Goal: Information Seeking & Learning: Learn about a topic

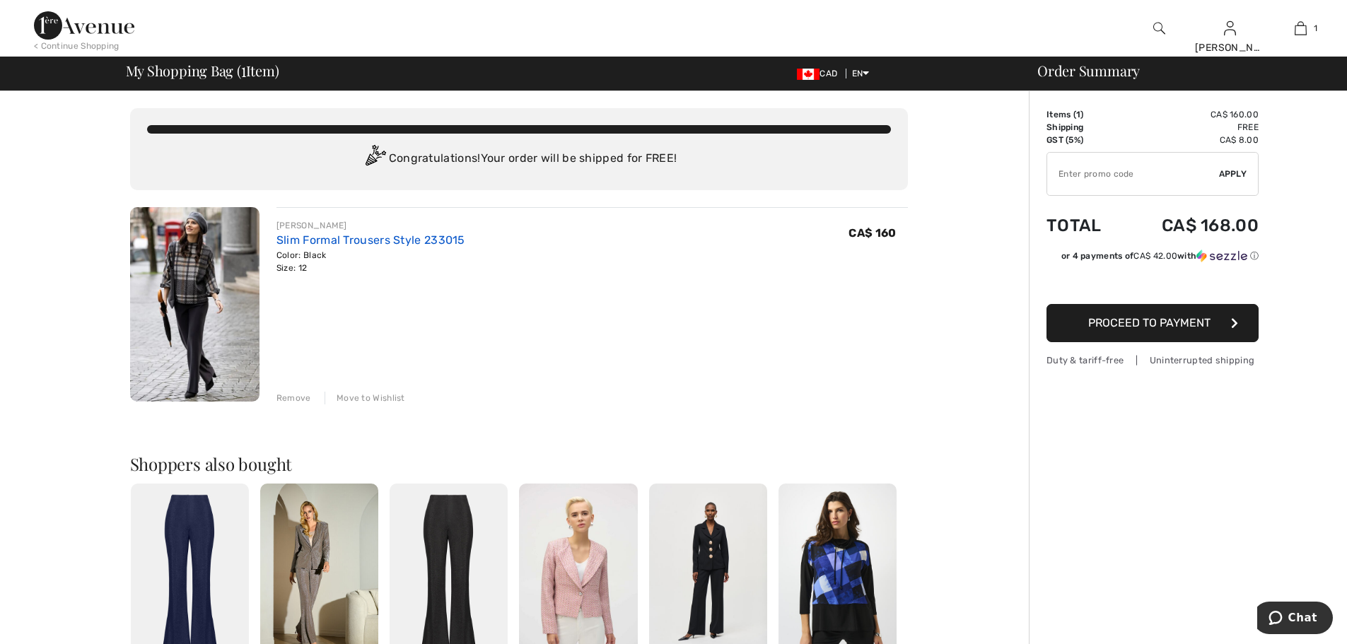
click at [329, 235] on link "Slim Formal Trousers Style 233015" at bounding box center [371, 239] width 189 height 13
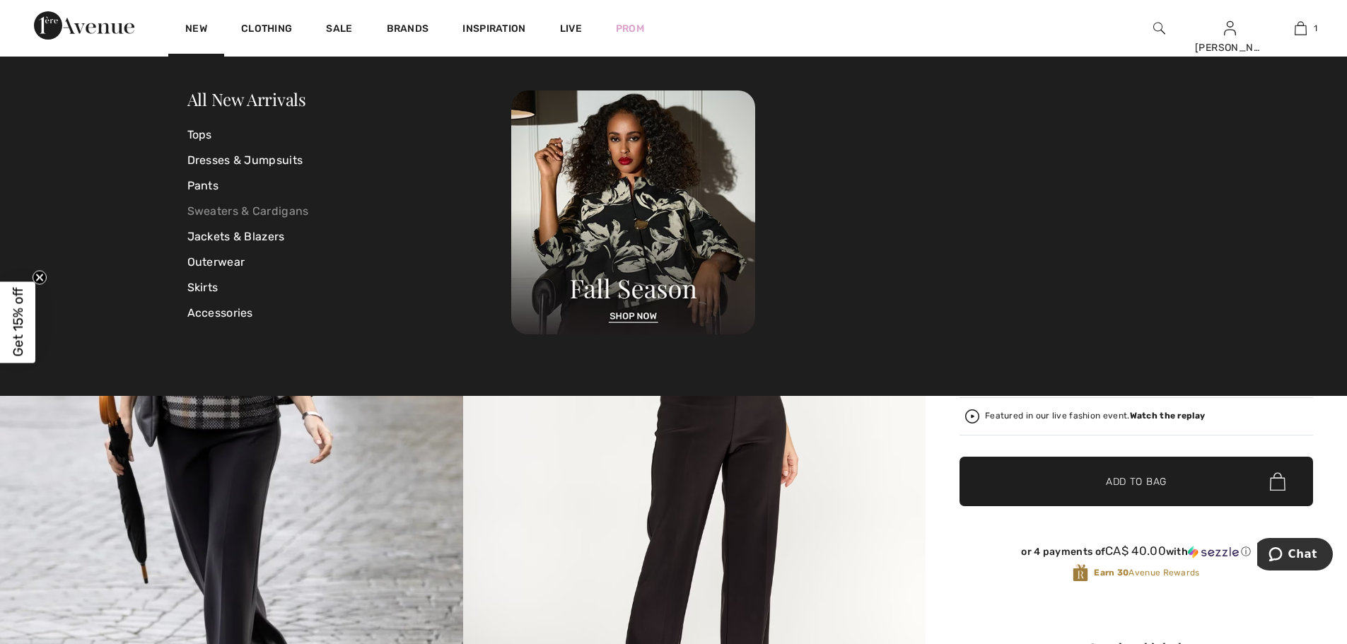
click at [214, 212] on link "Sweaters & Cardigans" at bounding box center [349, 211] width 325 height 25
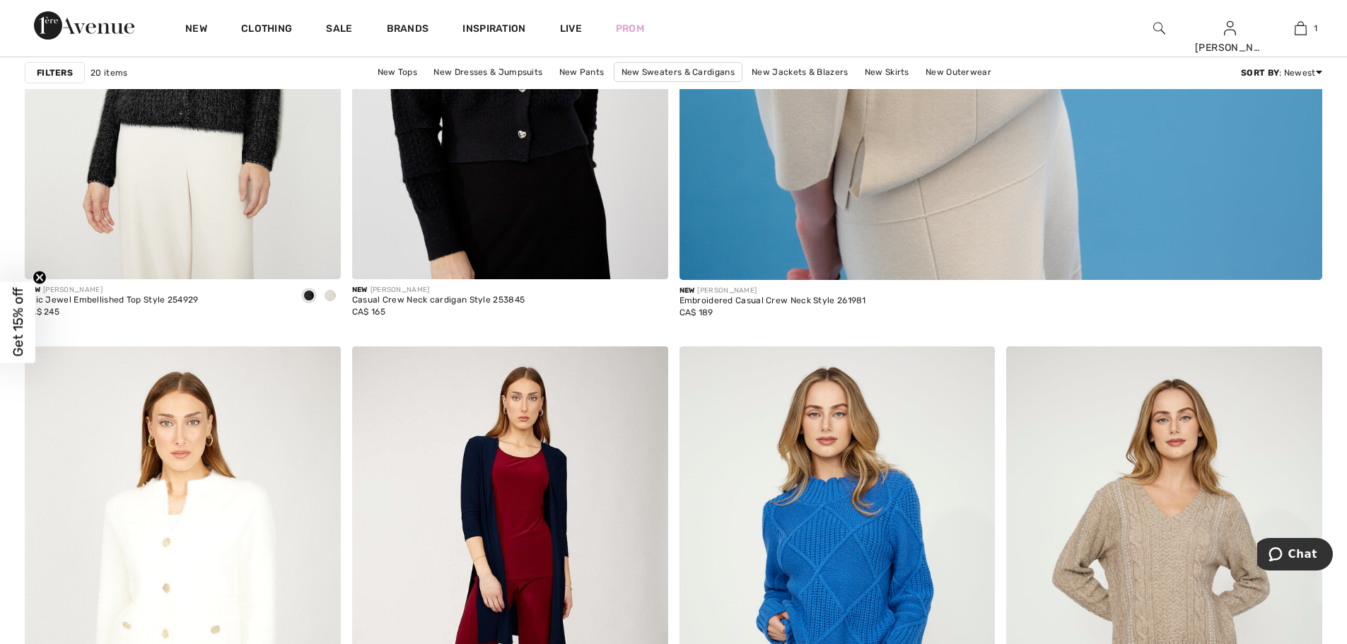
scroll to position [849, 0]
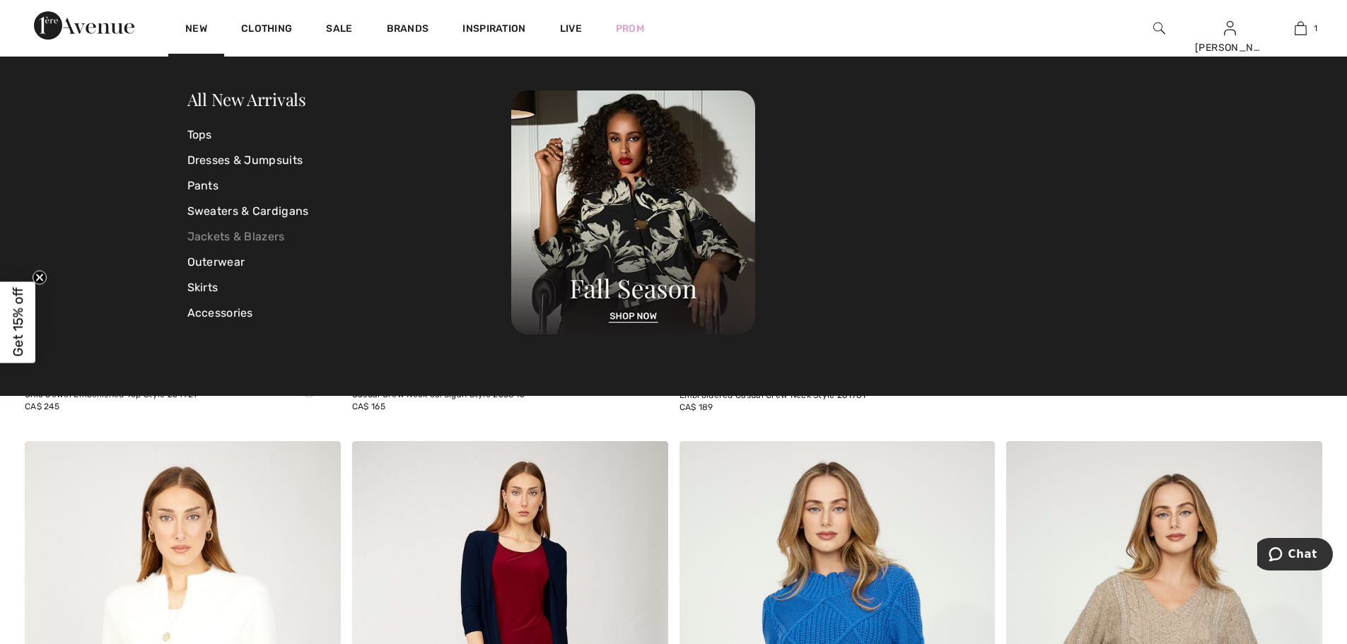
click at [214, 238] on link "Jackets & Blazers" at bounding box center [349, 236] width 325 height 25
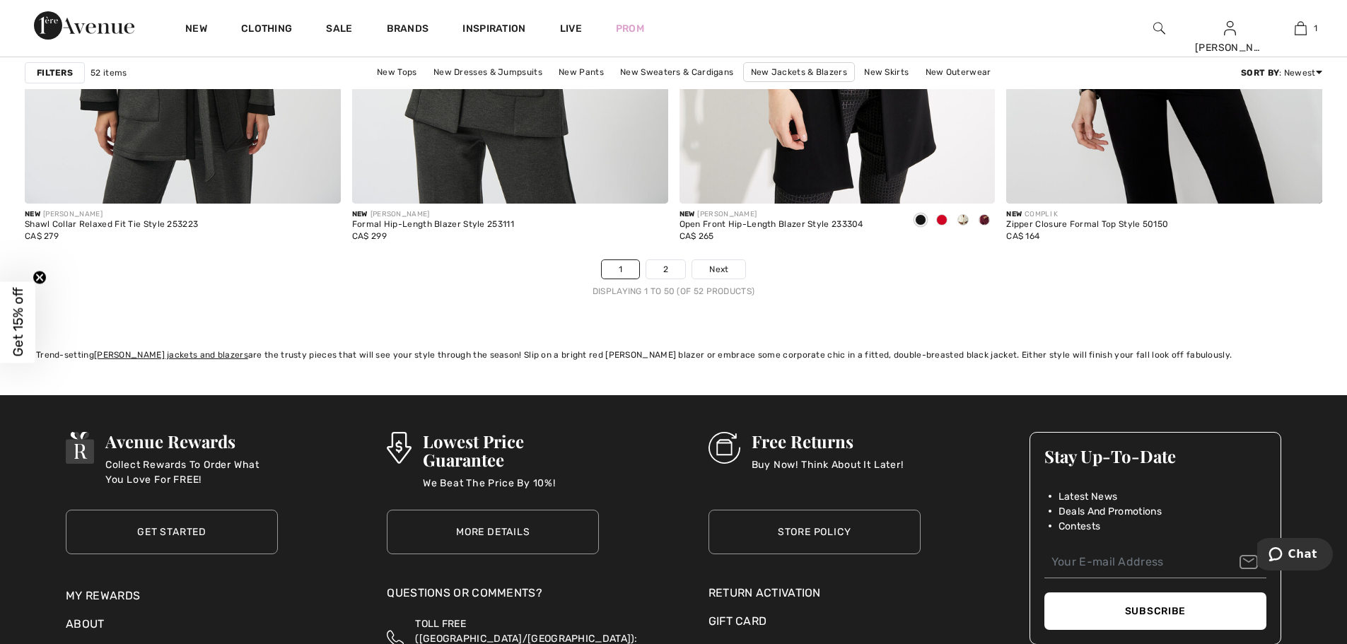
scroll to position [8173, 0]
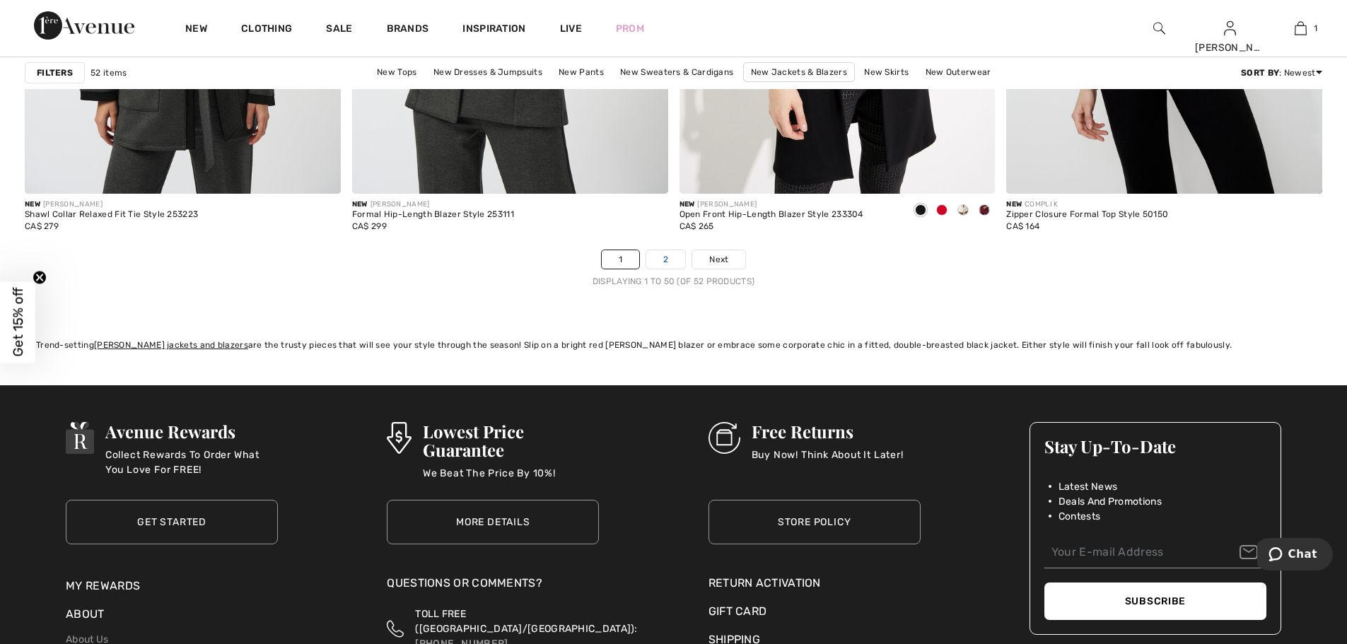
click at [667, 261] on link "2" at bounding box center [665, 259] width 39 height 18
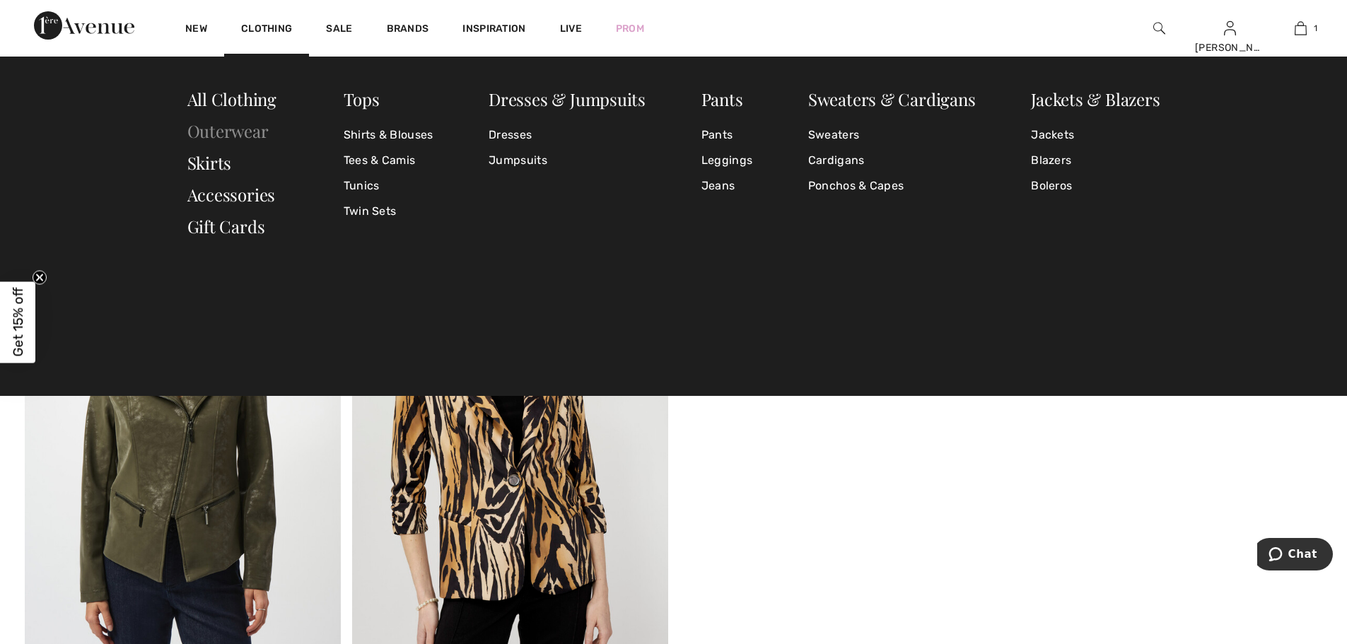
click at [236, 134] on link "Outerwear" at bounding box center [227, 131] width 81 height 23
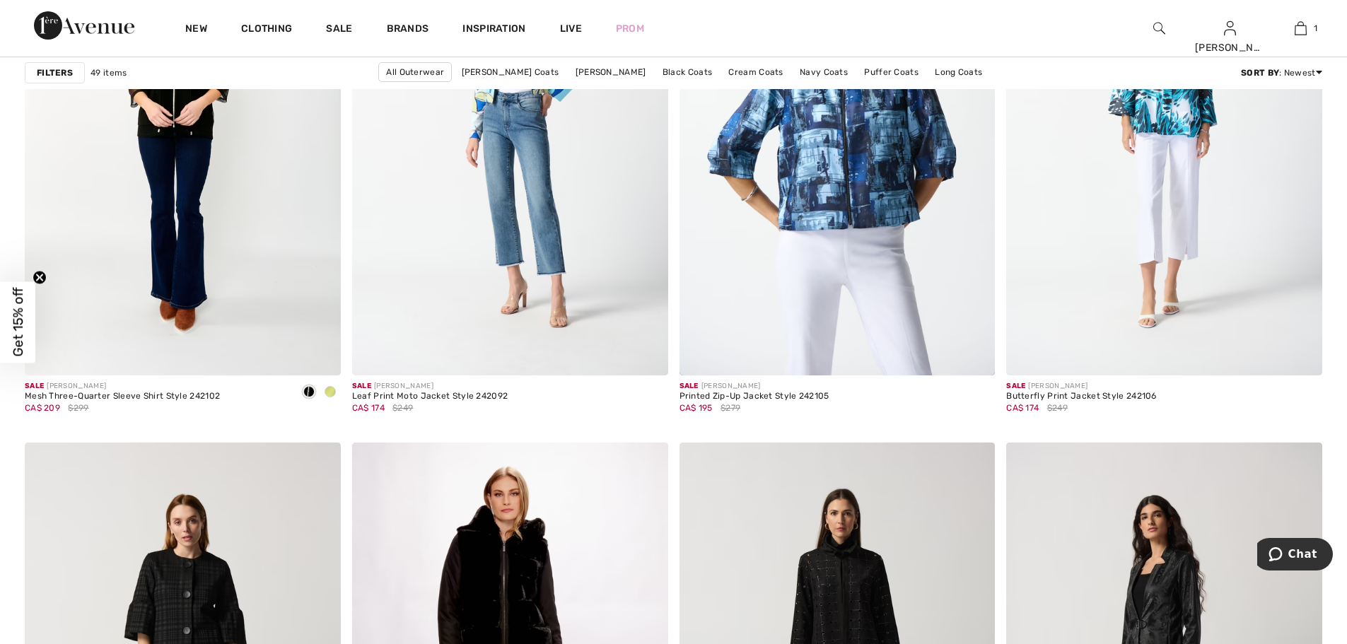
scroll to position [6860, 0]
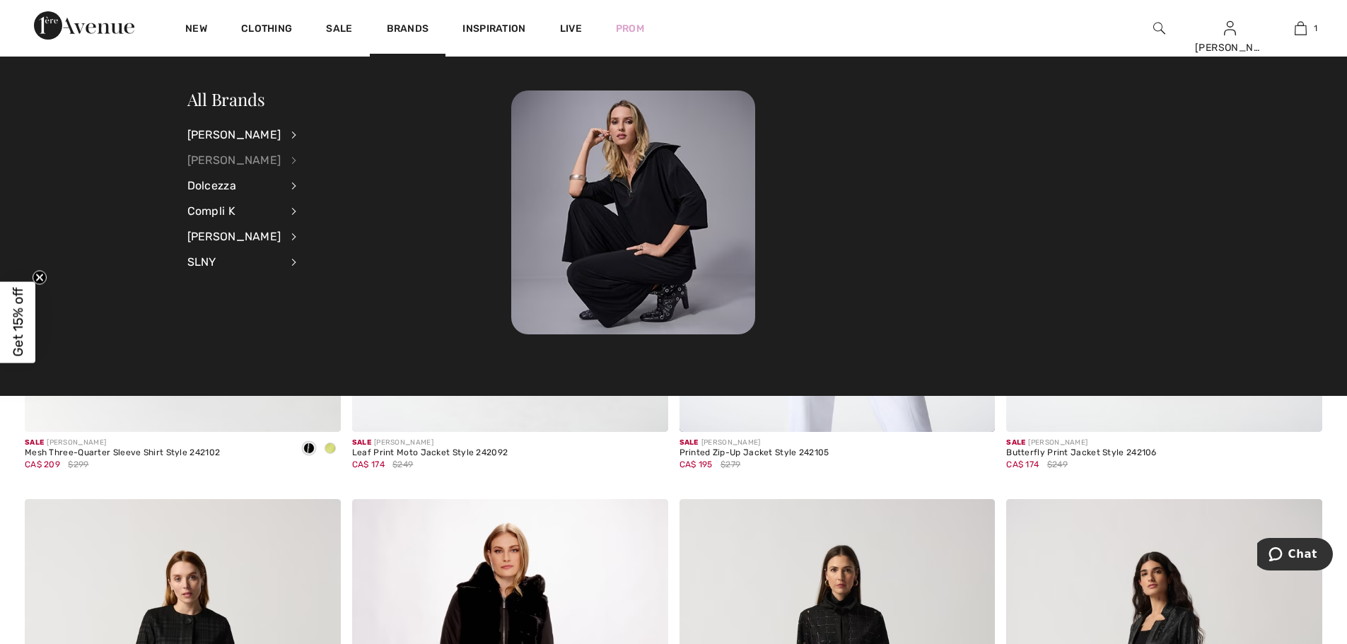
click at [226, 165] on div "[PERSON_NAME]" at bounding box center [234, 160] width 94 height 25
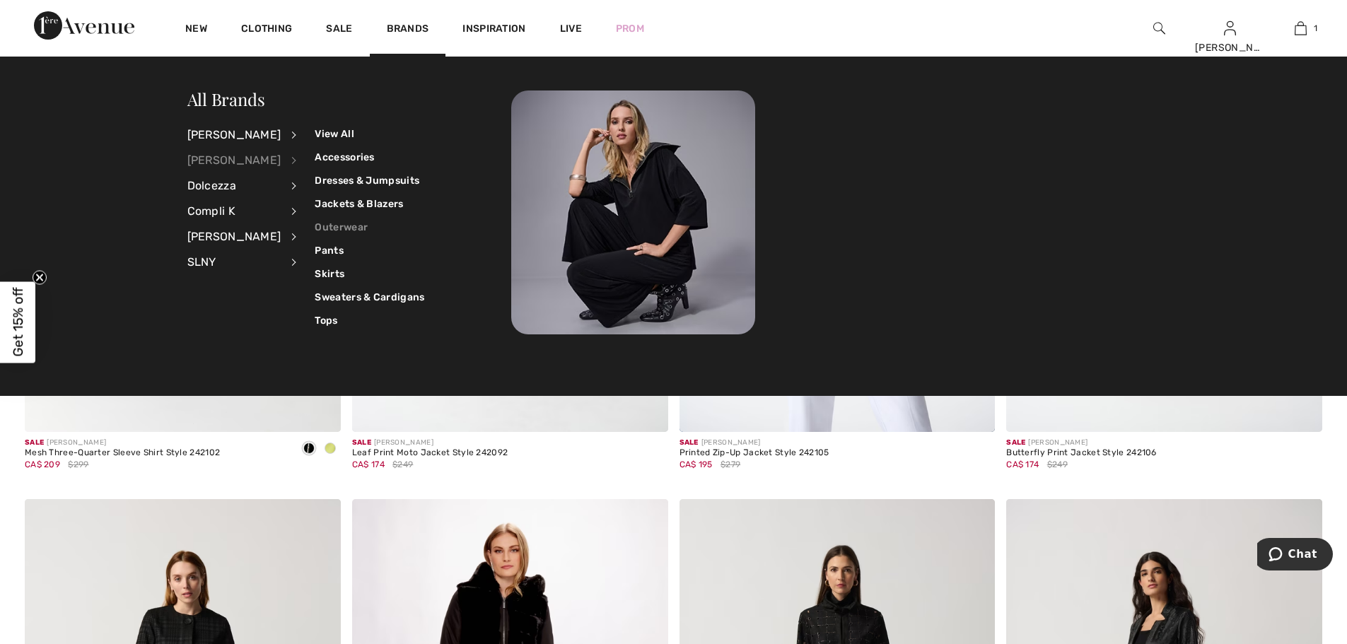
click at [332, 225] on link "Outerwear" at bounding box center [370, 227] width 110 height 23
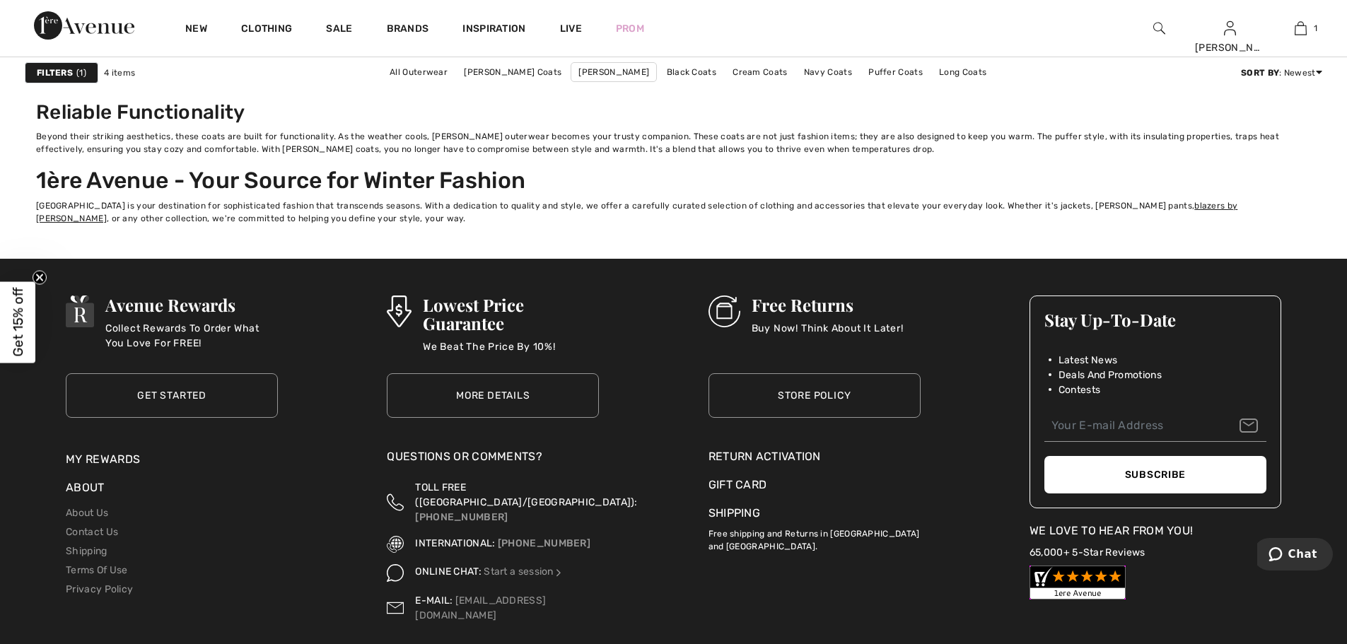
scroll to position [905, 0]
